Goal: Information Seeking & Learning: Learn about a topic

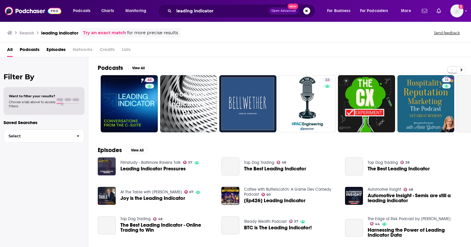
click at [30, 47] on span "Podcasts" at bounding box center [30, 51] width 20 height 12
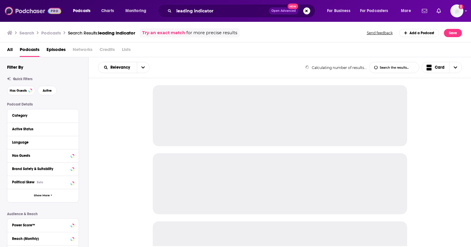
click at [21, 10] on img at bounding box center [33, 10] width 57 height 11
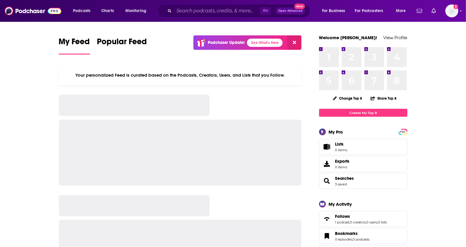
click at [122, 6] on div "Podcasts Charts Monitoring" at bounding box center [116, 10] width 95 height 9
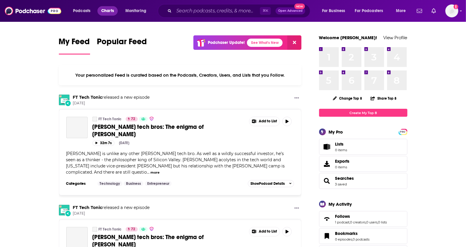
click at [112, 7] on span "Charts" at bounding box center [107, 11] width 13 height 8
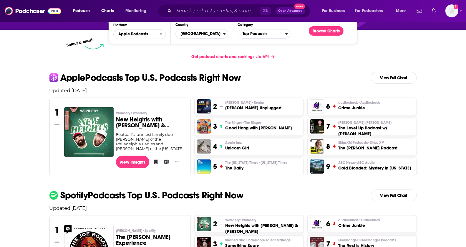
scroll to position [93, 0]
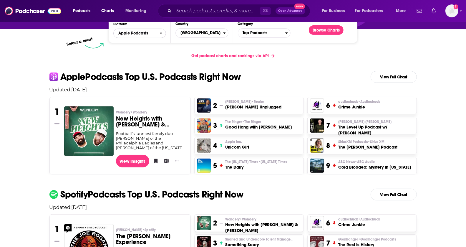
click at [156, 31] on span "Apple Podcasts" at bounding box center [137, 33] width 46 height 10
click at [147, 48] on div "Spotify" at bounding box center [140, 51] width 48 height 7
click at [319, 31] on button "Browse Charts" at bounding box center [326, 29] width 35 height 9
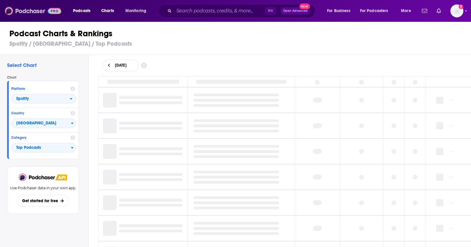
click at [33, 14] on img at bounding box center [33, 10] width 57 height 11
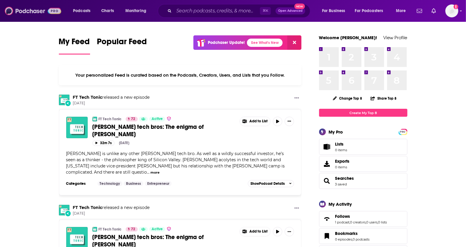
click at [34, 13] on img at bounding box center [33, 10] width 57 height 11
click at [88, 11] on span "Podcasts" at bounding box center [81, 11] width 17 height 8
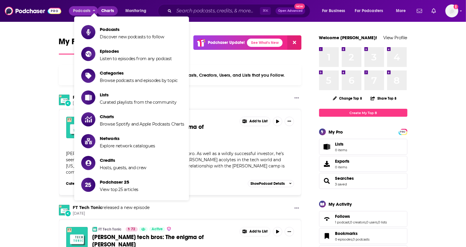
click at [105, 11] on span "Charts" at bounding box center [107, 11] width 13 height 8
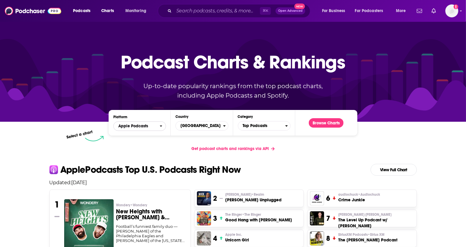
click at [137, 126] on span "Apple Podcasts" at bounding box center [133, 126] width 30 height 4
click at [138, 145] on span "Spotify" at bounding box center [139, 144] width 45 height 4
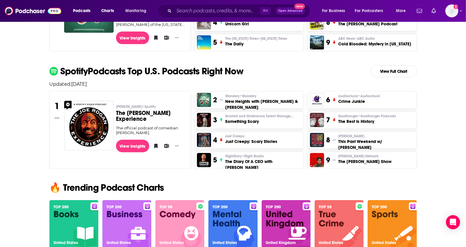
scroll to position [217, 0]
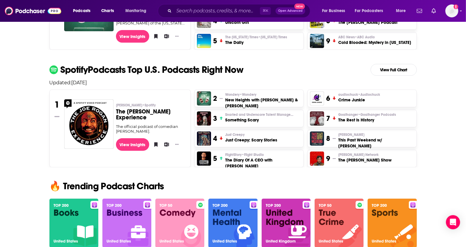
drag, startPoint x: 471, startPoint y: 23, endPoint x: 457, endPoint y: 70, distance: 49.4
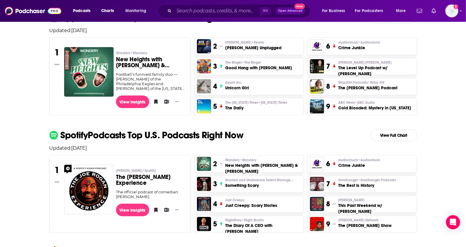
scroll to position [151, 0]
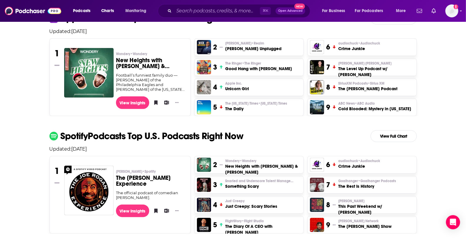
drag, startPoint x: 471, startPoint y: 77, endPoint x: 470, endPoint y: 63, distance: 14.5
click at [397, 136] on link "View Full Chart" at bounding box center [394, 136] width 46 height 12
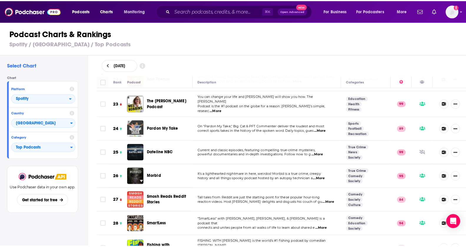
scroll to position [531, 0]
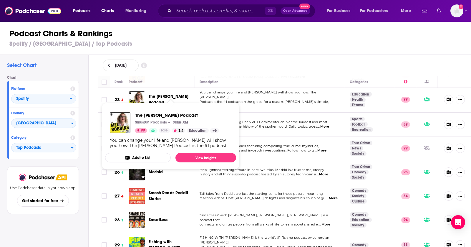
click at [161, 94] on span "The [PERSON_NAME] Podcast" at bounding box center [169, 99] width 40 height 11
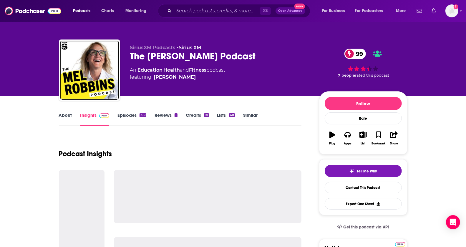
click at [251, 116] on link "Similar" at bounding box center [250, 119] width 14 height 14
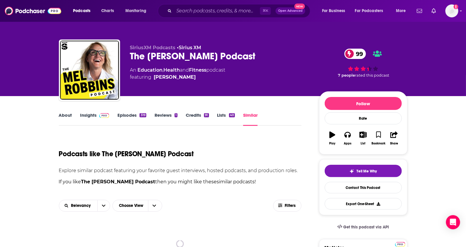
click at [466, 38] on html "Podcasts Charts Monitoring ⌘ K Open Advanced New For Business For Podcasters Mo…" at bounding box center [233, 123] width 466 height 247
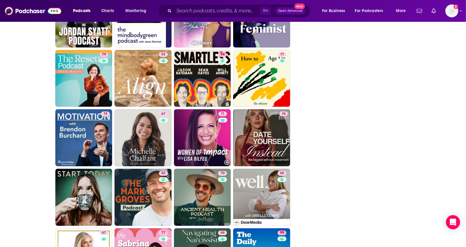
scroll to position [944, 0]
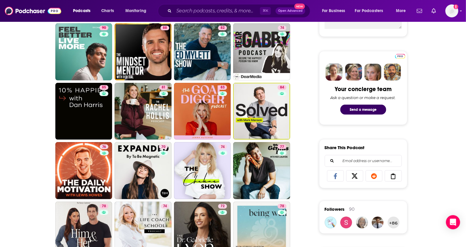
drag, startPoint x: 471, startPoint y: 144, endPoint x: 471, endPoint y: 56, distance: 87.8
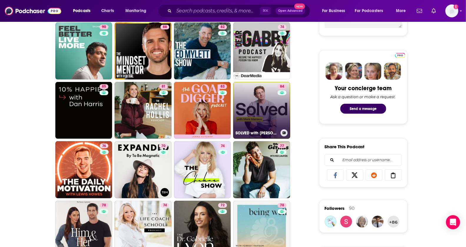
click at [268, 107] on link "84 SOLVED with [PERSON_NAME]" at bounding box center [261, 110] width 57 height 57
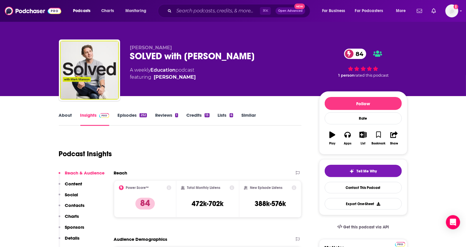
click at [127, 116] on link "Episodes 252" at bounding box center [132, 119] width 29 height 14
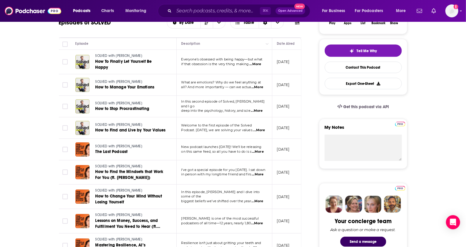
scroll to position [124, 0]
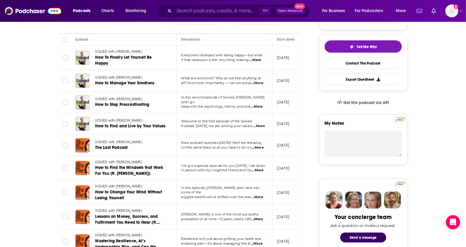
click at [227, 63] on td "Everyone’s obsessed with being happy—but what if that obsession is the very thi…" at bounding box center [225, 58] width 96 height 24
click at [256, 59] on span "...More" at bounding box center [256, 60] width 12 height 5
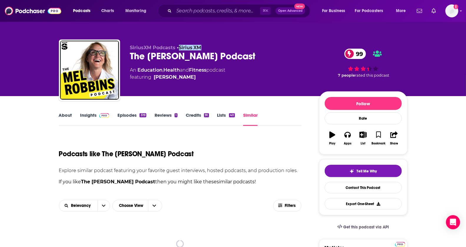
drag, startPoint x: 191, startPoint y: 45, endPoint x: 192, endPoint y: 4, distance: 41.0
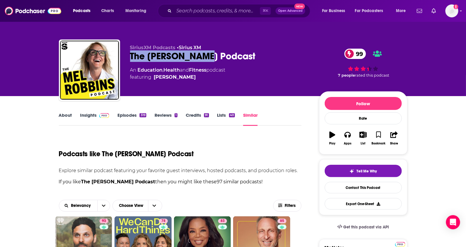
drag, startPoint x: 203, startPoint y: 57, endPoint x: 131, endPoint y: 57, distance: 72.2
click at [131, 57] on div "The [PERSON_NAME] Podcast 99" at bounding box center [220, 55] width 180 height 11
copy h2 "The [PERSON_NAME]"
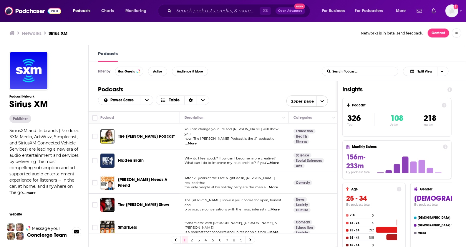
click at [278, 207] on span "...More" at bounding box center [274, 209] width 12 height 5
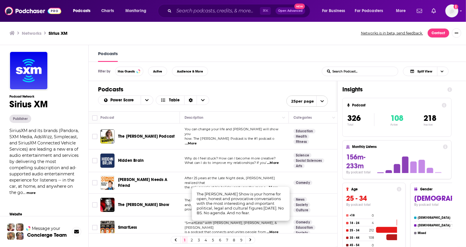
click at [146, 202] on span "The [PERSON_NAME] Show" at bounding box center [143, 204] width 51 height 5
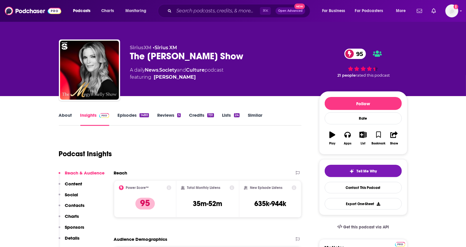
click at [126, 115] on link "Episodes 1480" at bounding box center [133, 119] width 31 height 14
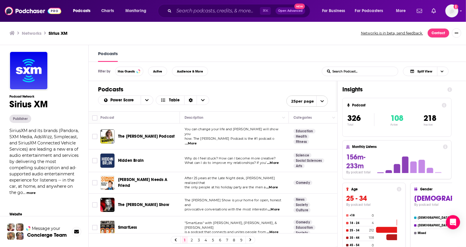
click at [274, 230] on span "...More" at bounding box center [273, 232] width 12 height 5
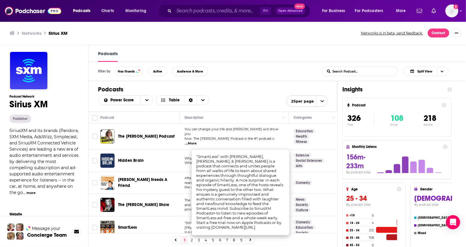
click at [194, 241] on link "2" at bounding box center [192, 239] width 6 height 7
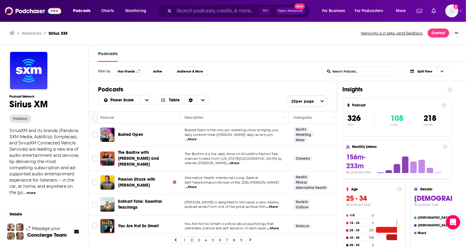
click at [200, 239] on link "3" at bounding box center [199, 239] width 6 height 7
